Goal: Transaction & Acquisition: Purchase product/service

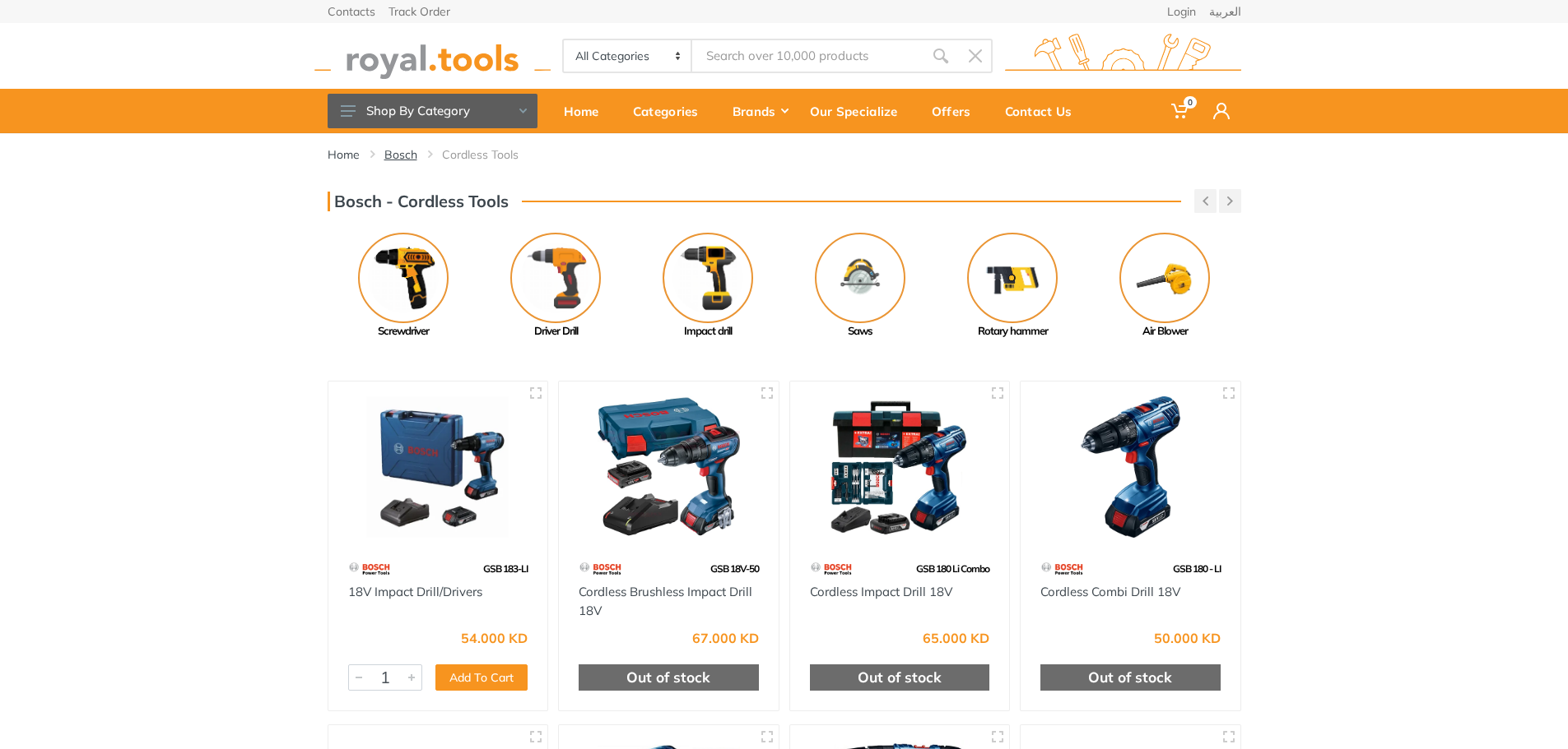
click at [405, 153] on link "Bosch" at bounding box center [400, 154] width 33 height 17
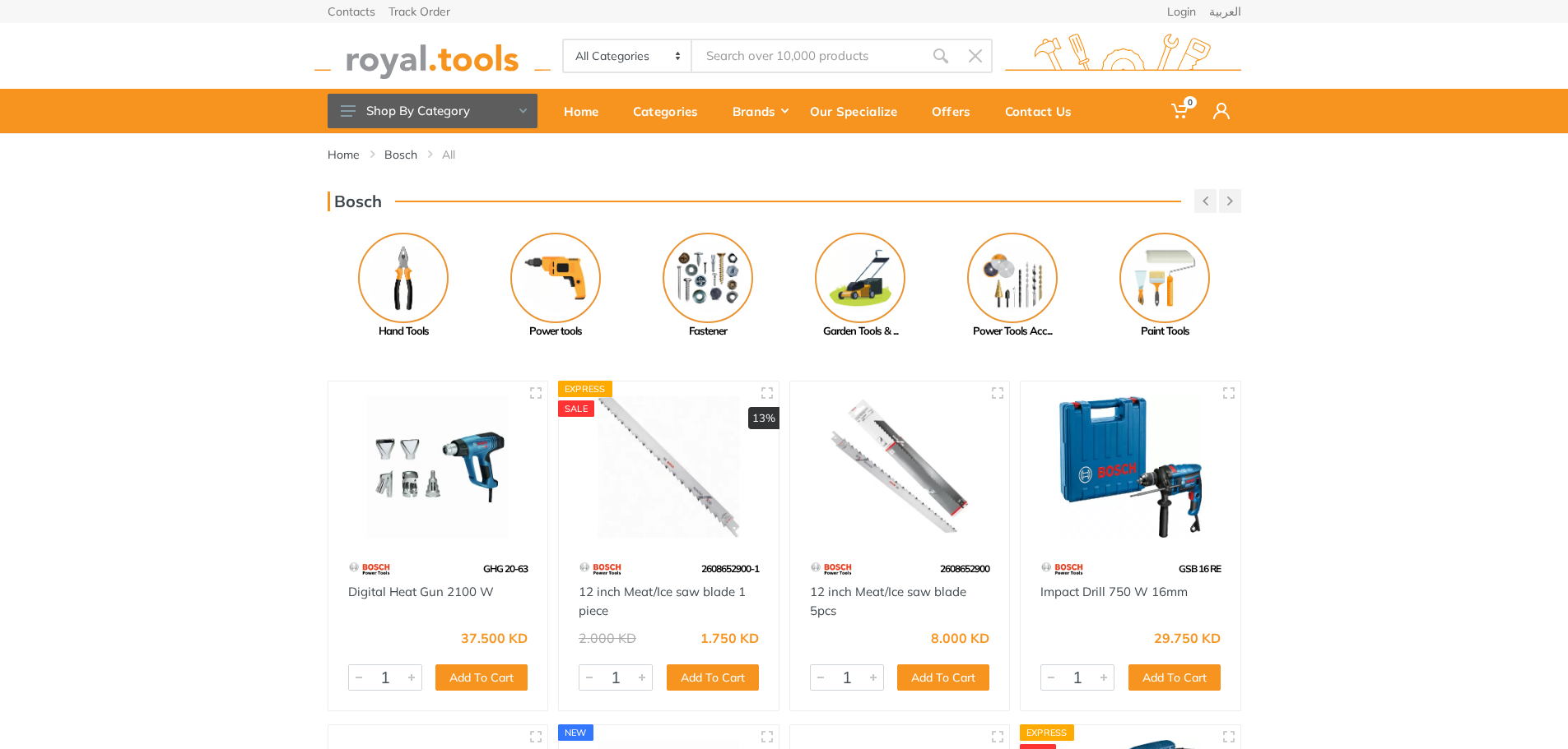
click at [420, 53] on img at bounding box center [432, 56] width 236 height 45
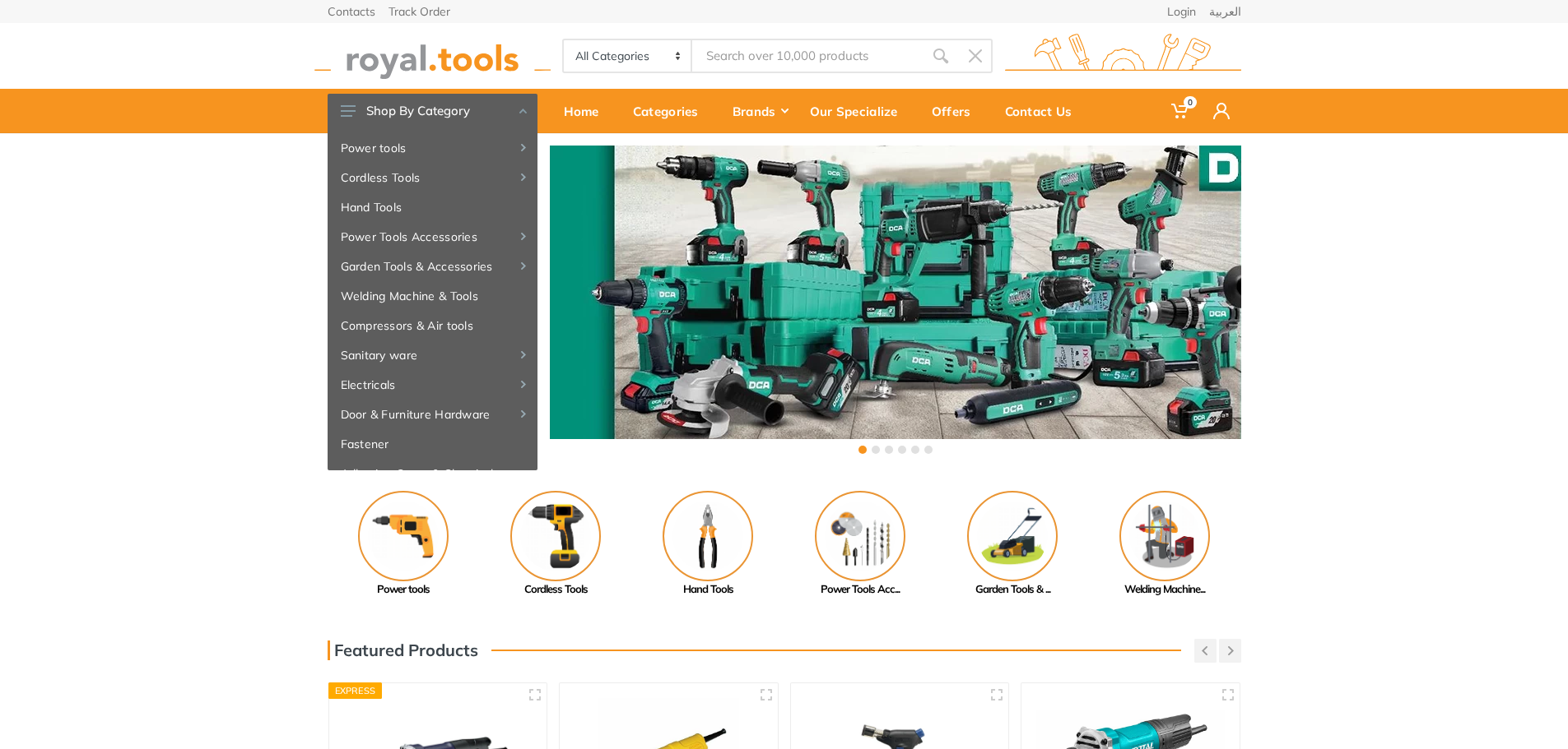
click at [809, 52] on input "Site search" at bounding box center [807, 55] width 231 height 34
paste input "GSB1300"
type input "GSB1300"
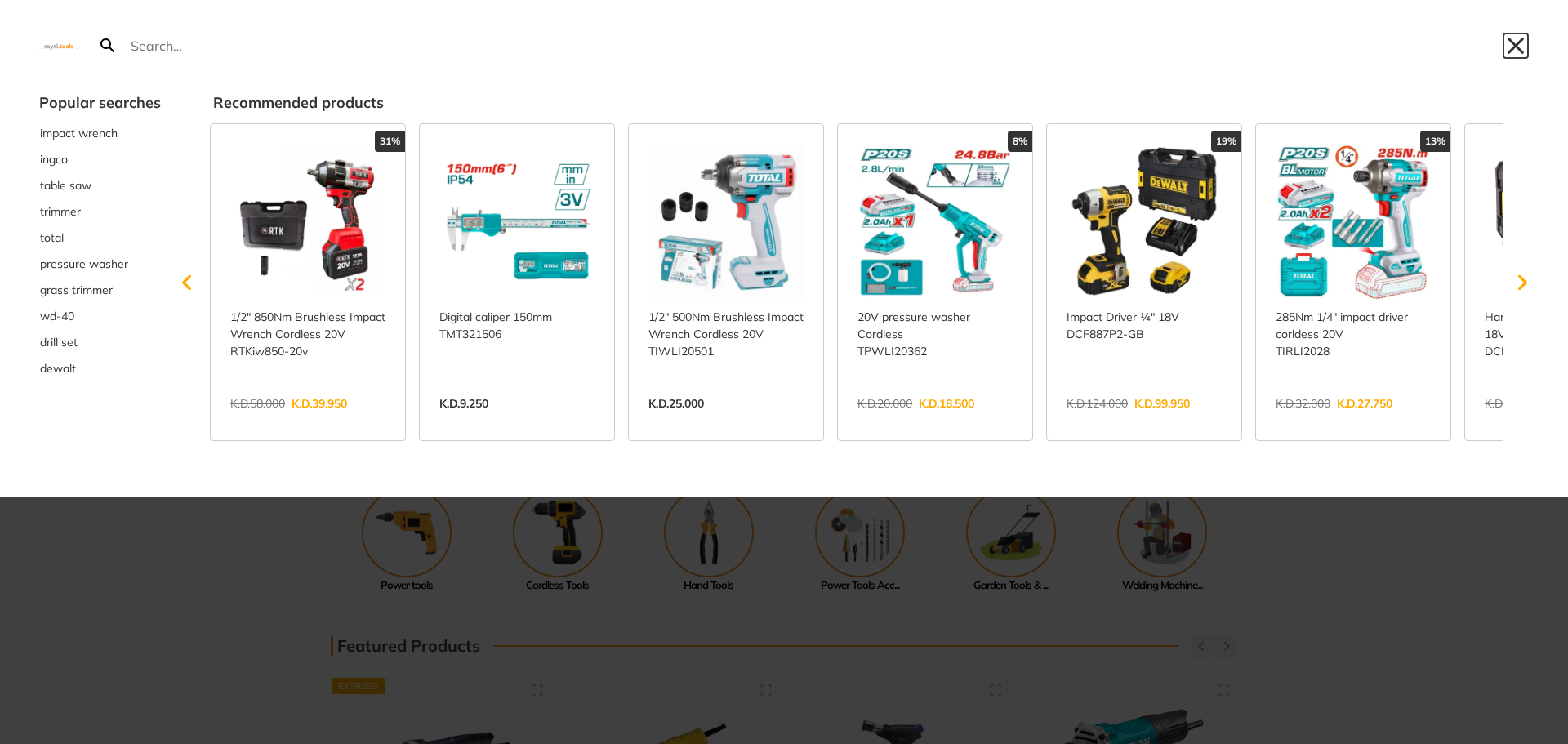
click at [1526, 43] on button "Close" at bounding box center [1517, 46] width 27 height 27
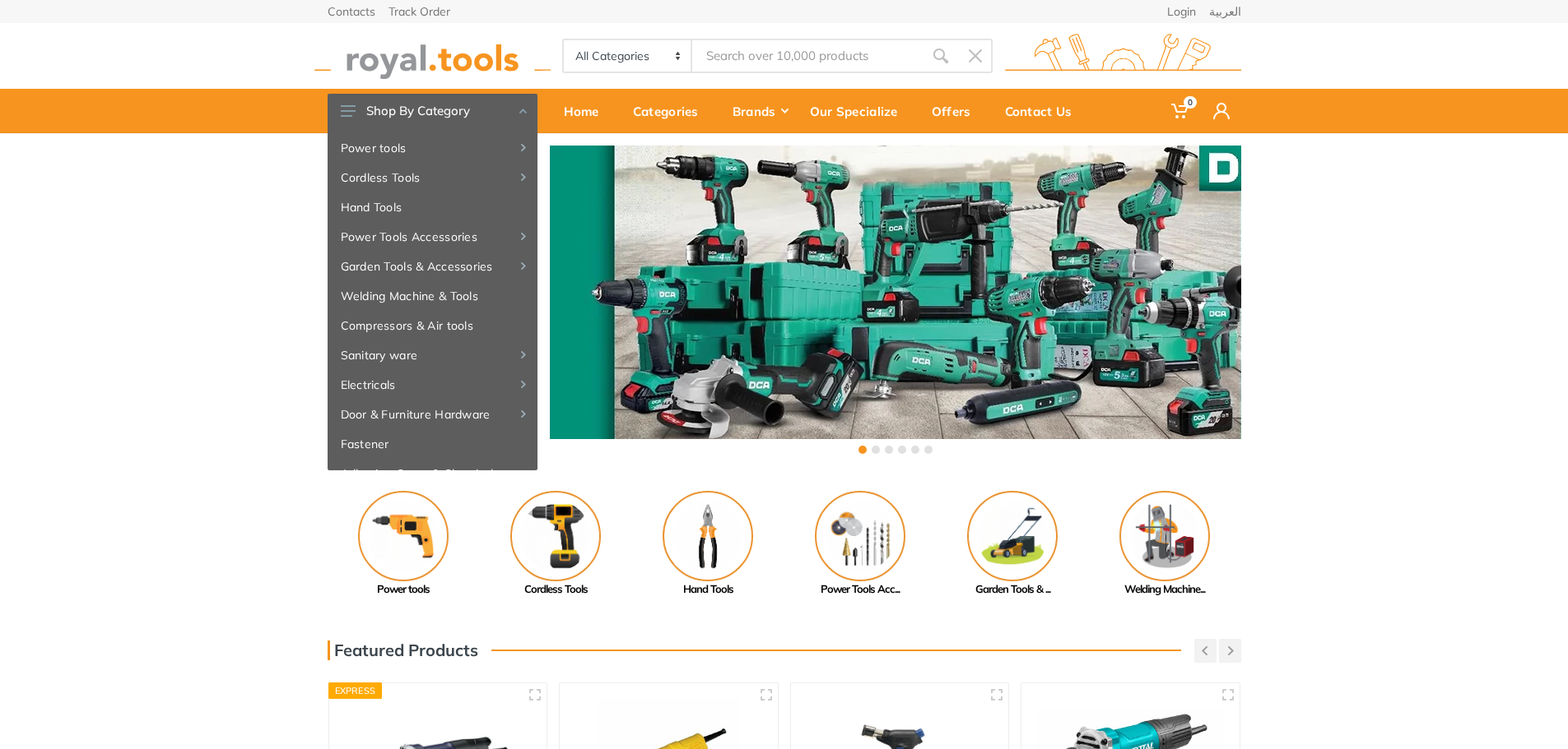
click at [731, 58] on input "Site search" at bounding box center [807, 55] width 231 height 34
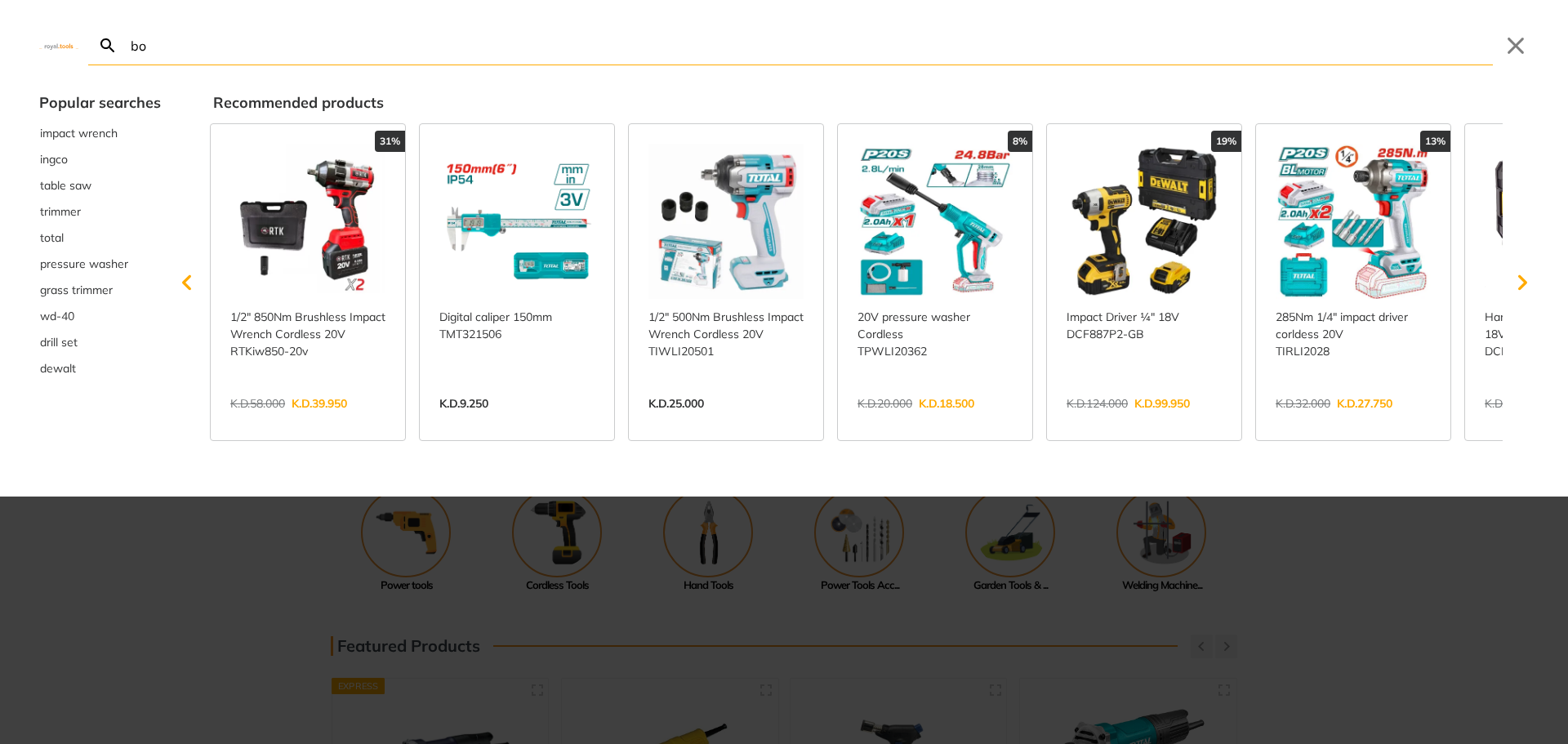
type input "bo"
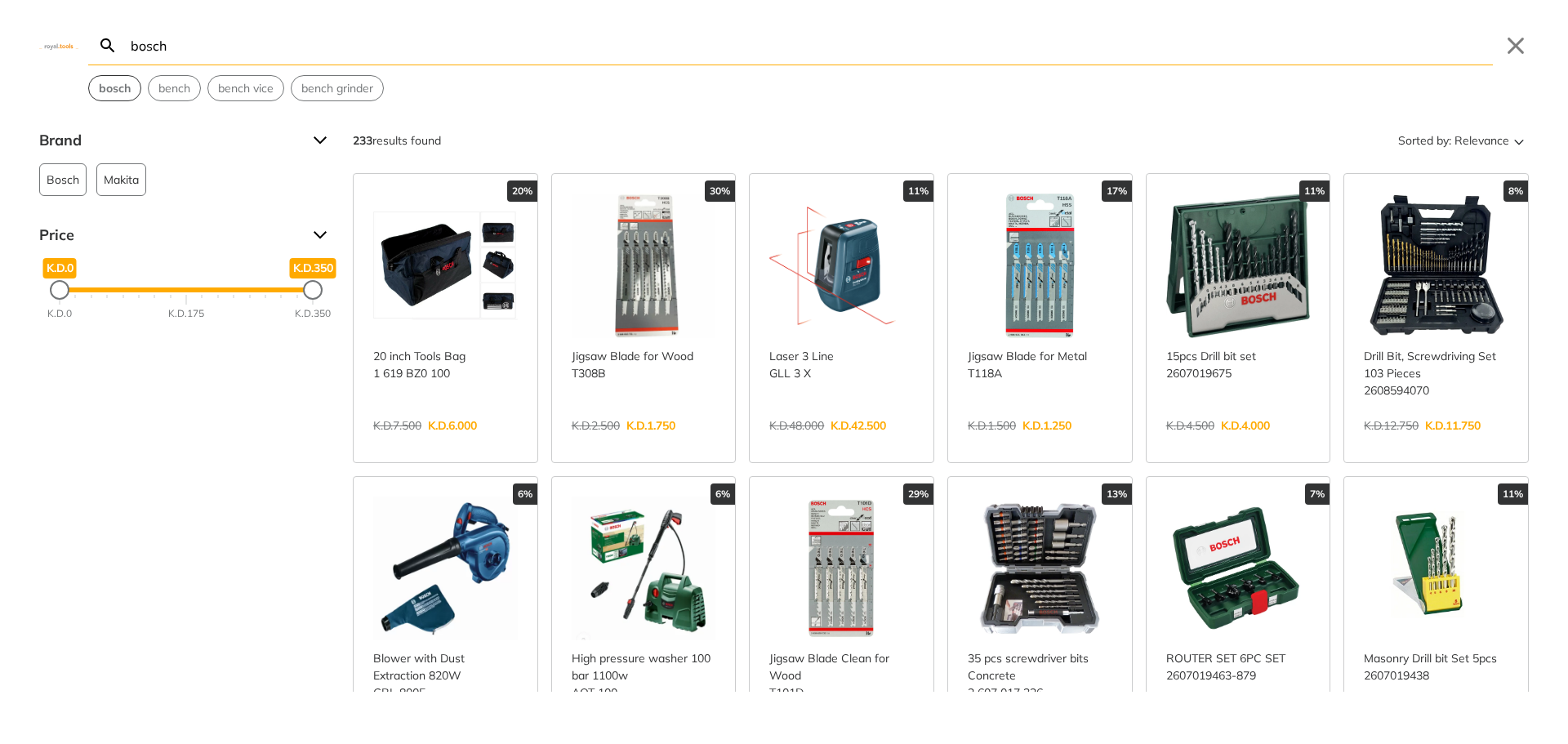
type input "bosch"
click at [113, 82] on strong "bosch" at bounding box center [114, 89] width 32 height 15
click at [63, 191] on span "Bosch" at bounding box center [62, 179] width 32 height 31
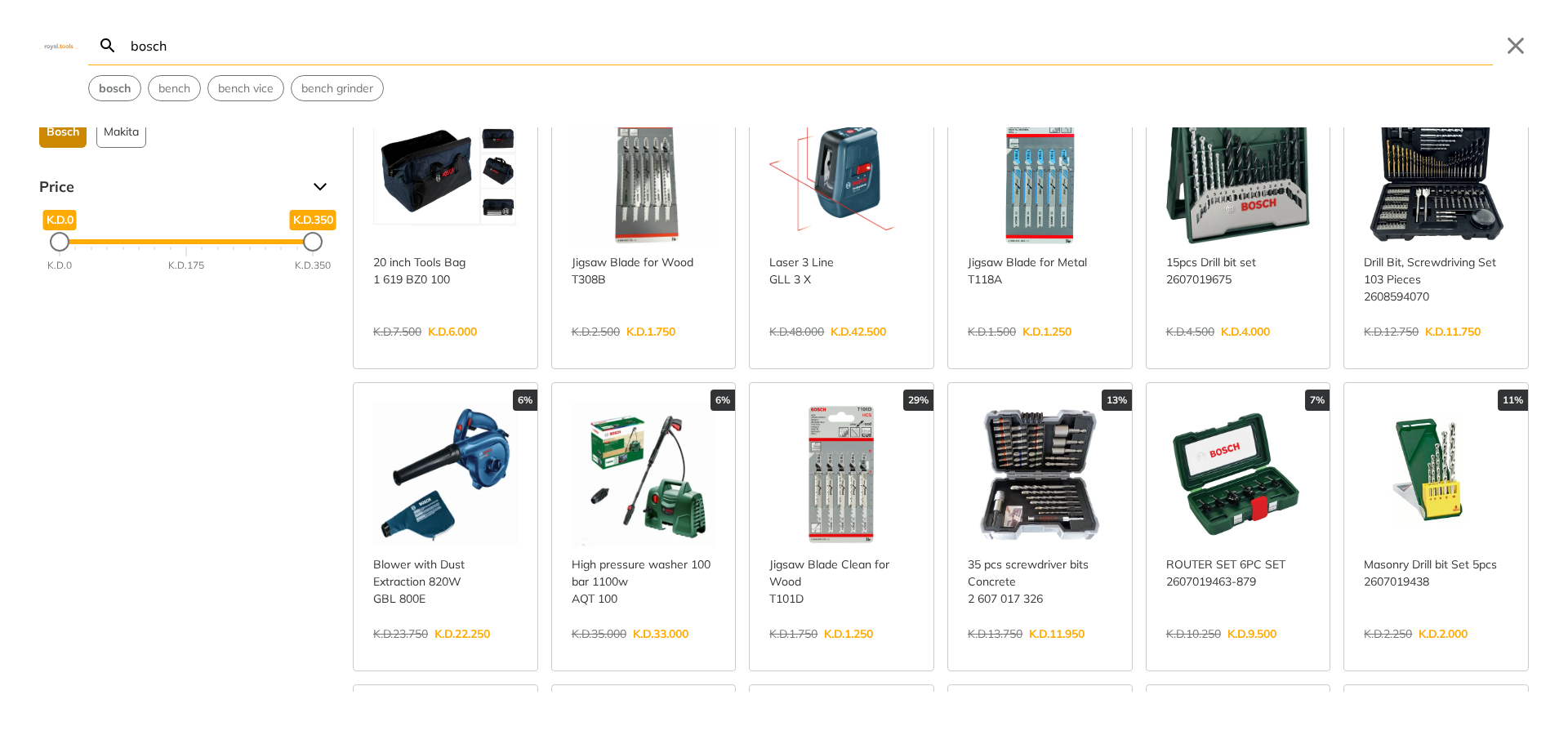
scroll to position [490, 0]
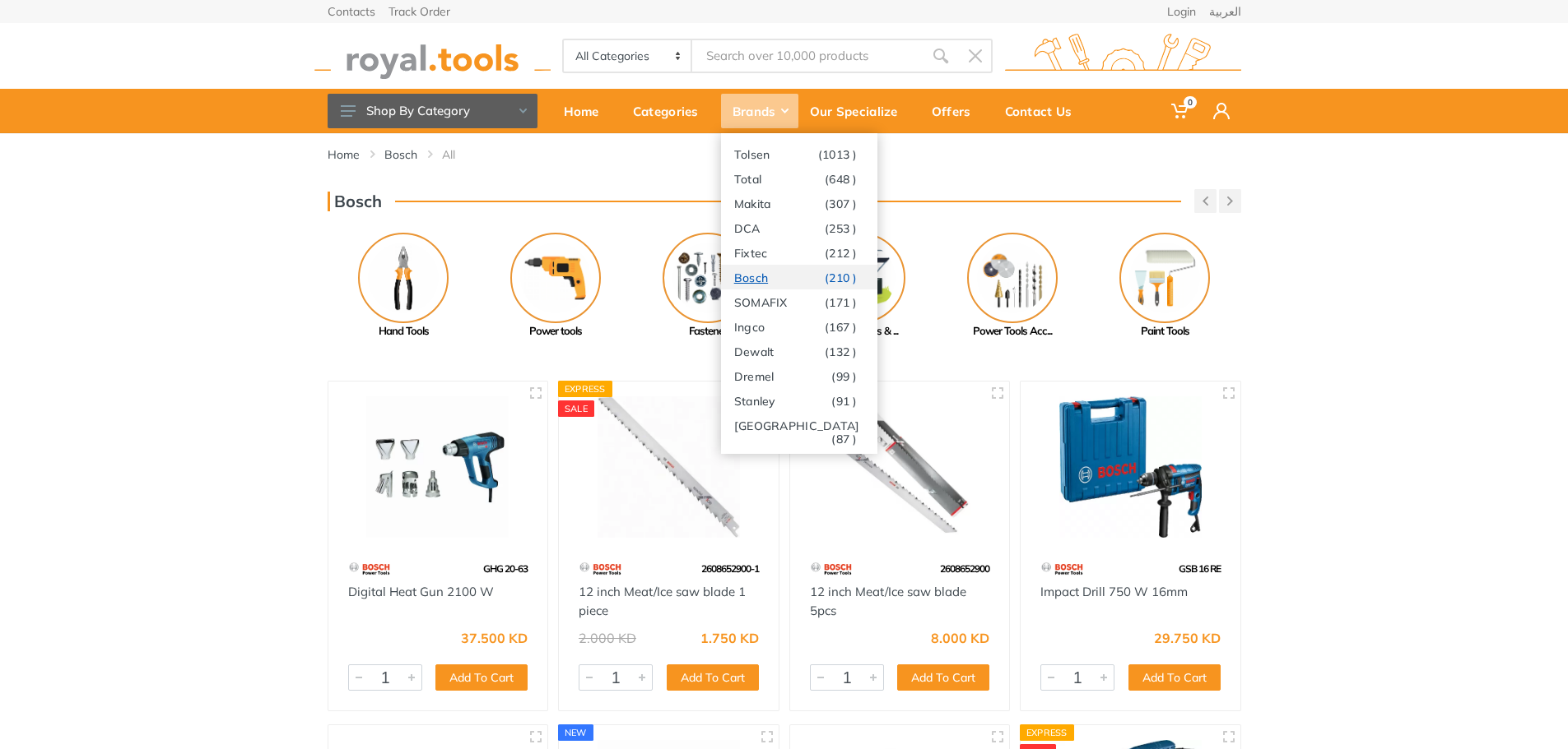
click at [754, 277] on link "Bosch (210 )" at bounding box center [799, 277] width 156 height 25
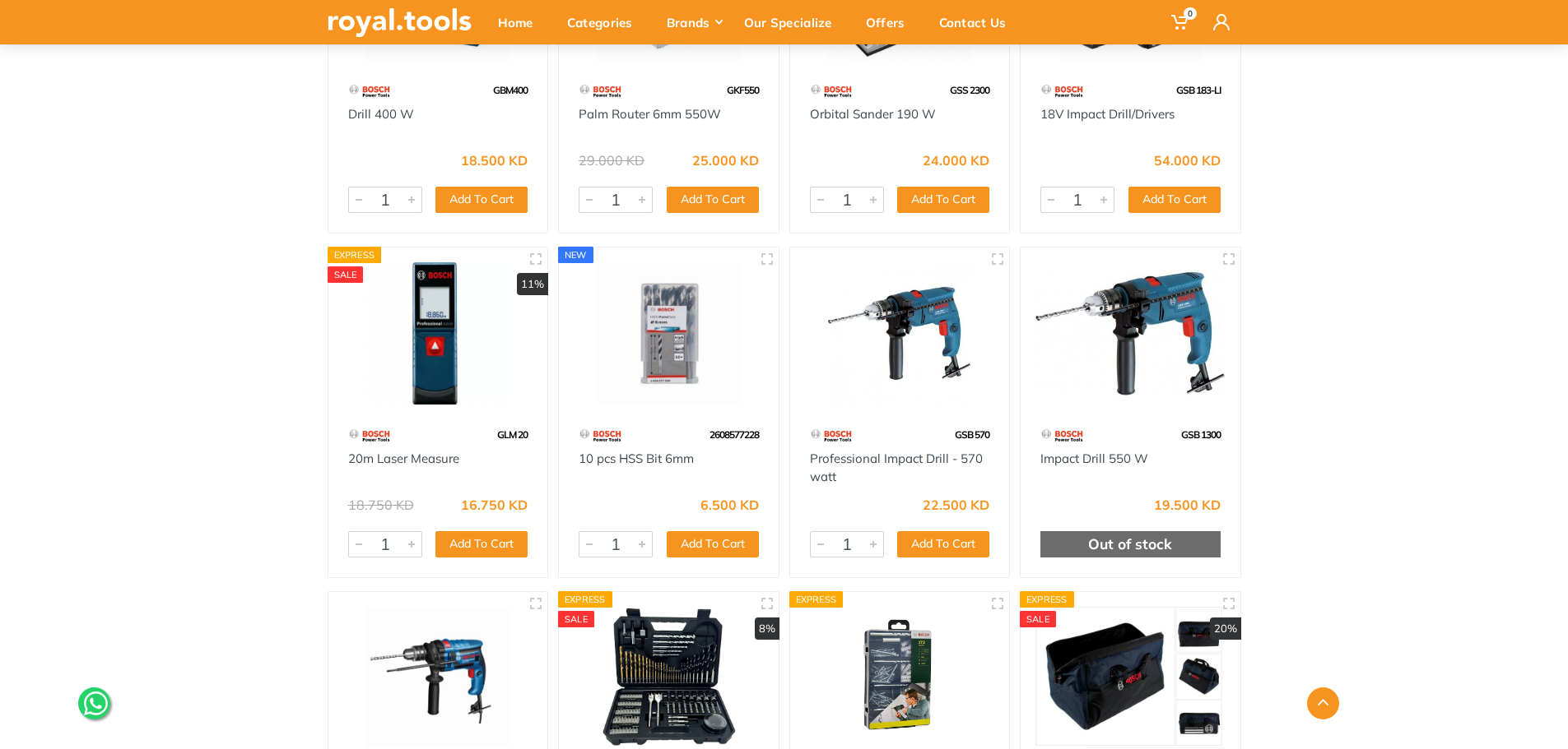
scroll to position [2550, 0]
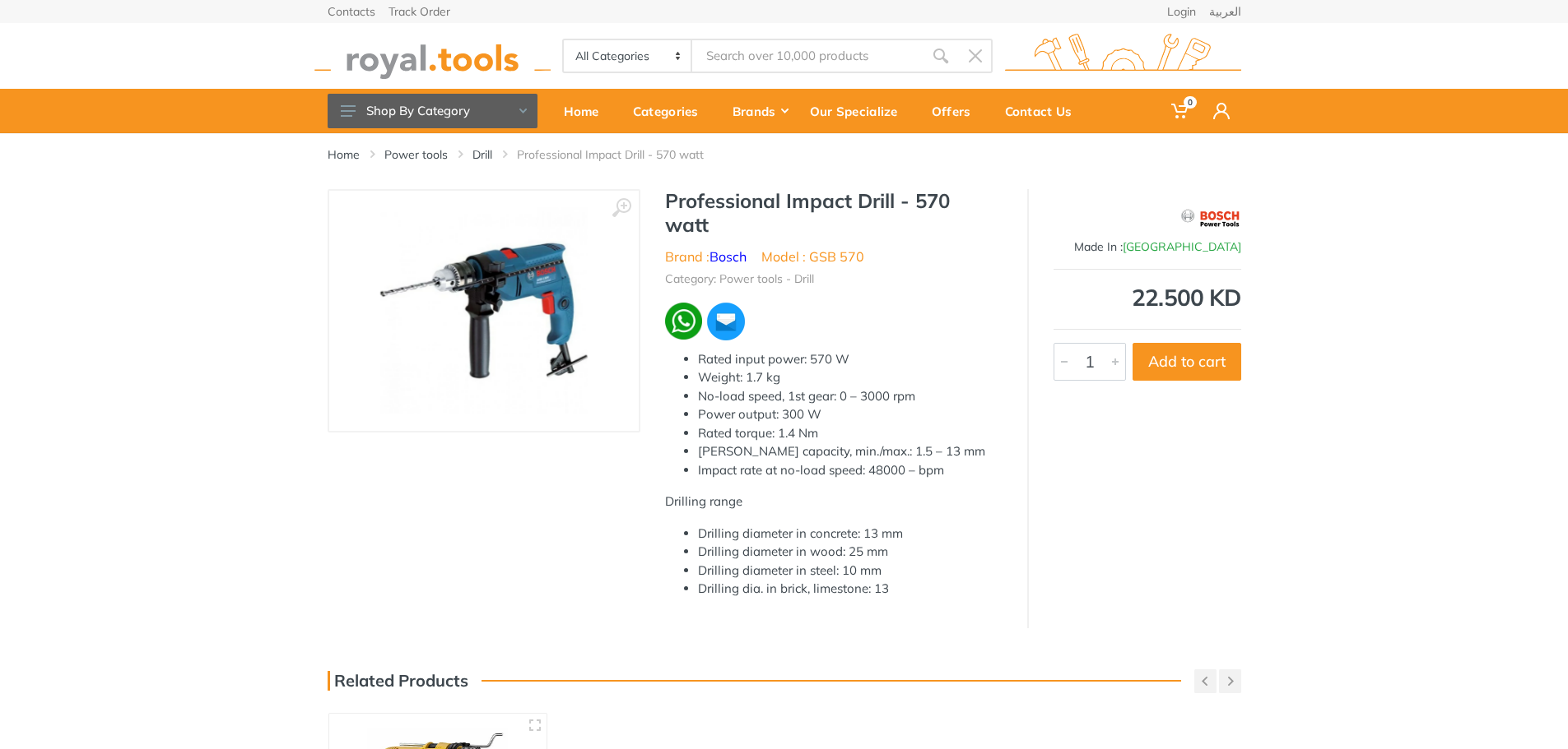
click at [515, 248] on img at bounding box center [484, 311] width 207 height 207
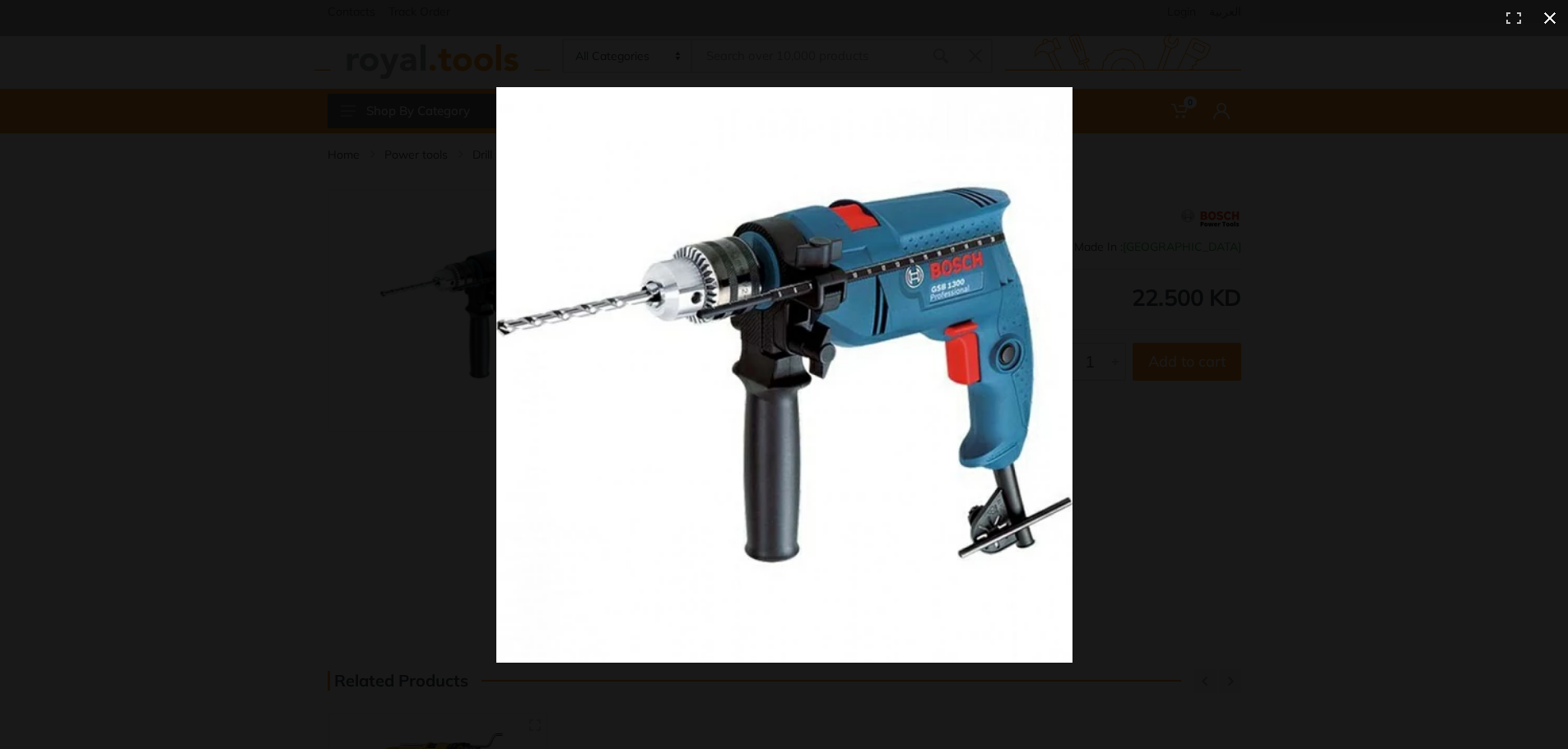
click at [222, 365] on div at bounding box center [784, 374] width 1568 height 749
